Goal: Find specific page/section: Find specific page/section

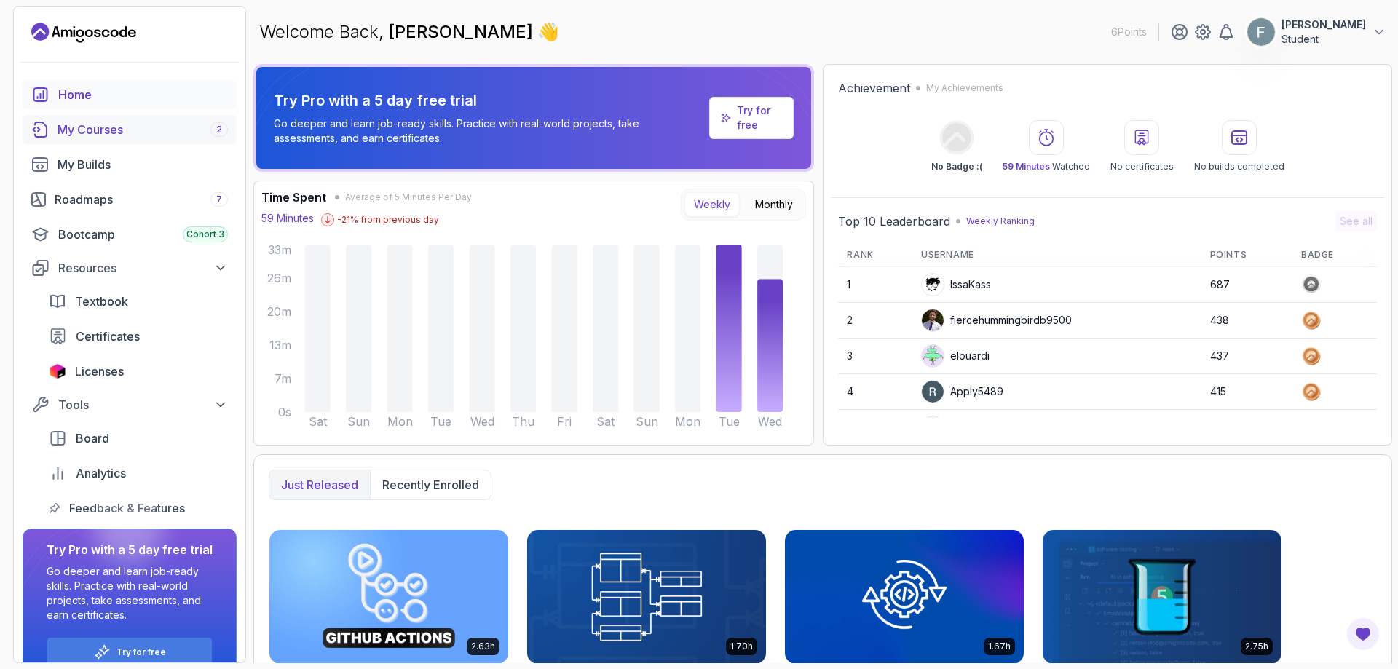
click at [126, 130] on div "My Courses 2" at bounding box center [143, 129] width 170 height 17
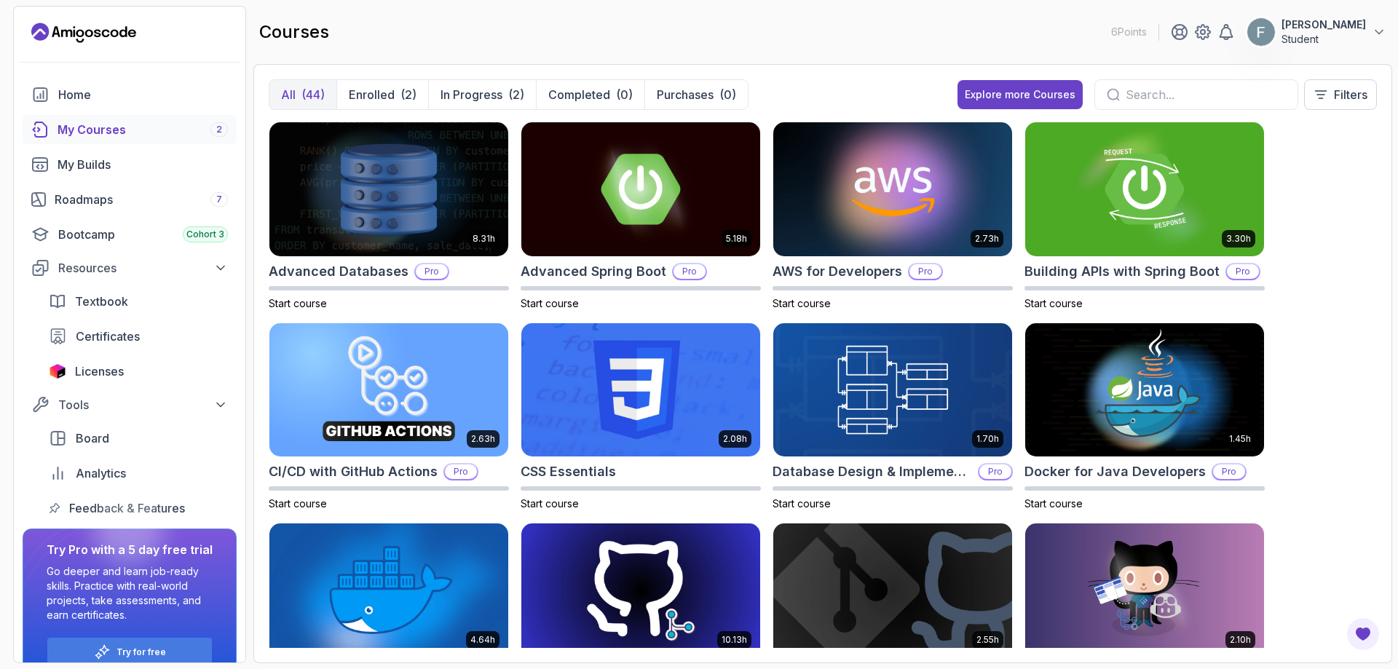
click at [1129, 91] on input "text" at bounding box center [1206, 94] width 160 height 17
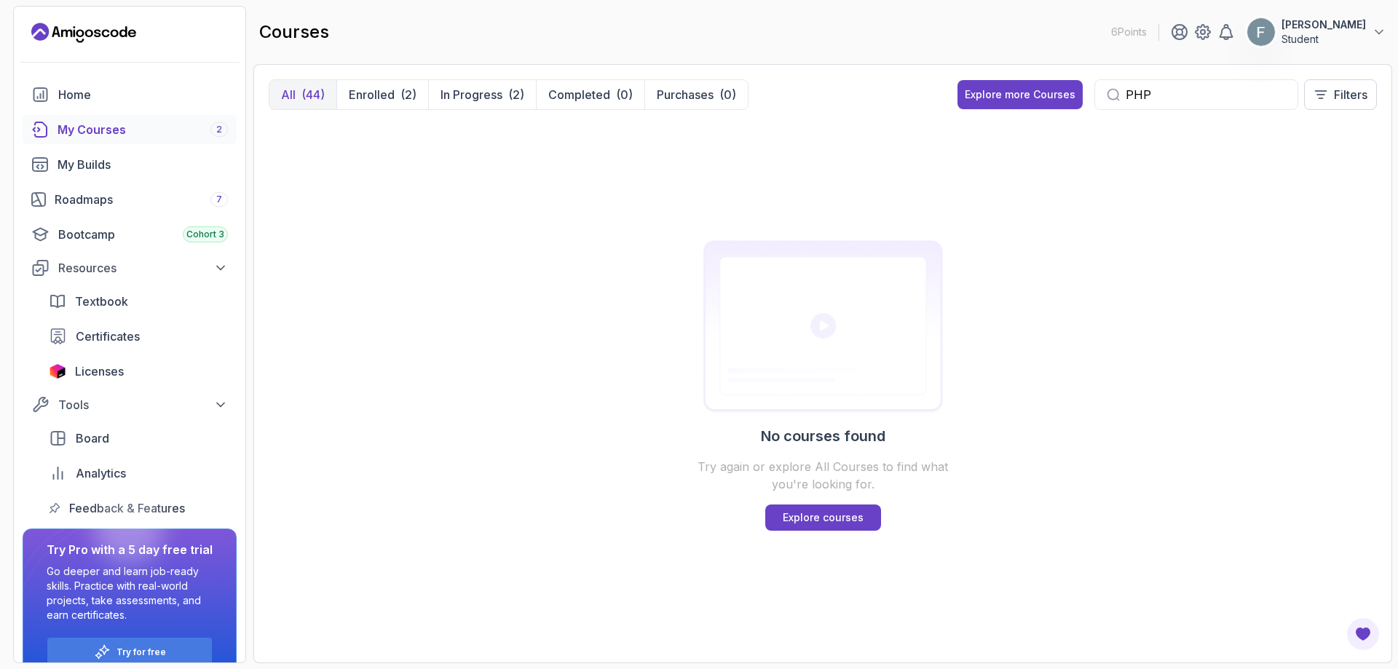
type input "PHP"
